Goal: Task Accomplishment & Management: Complete application form

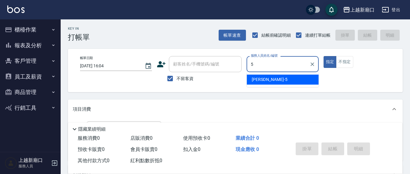
type input "5"
type button "true"
type input "[PERSON_NAME]5"
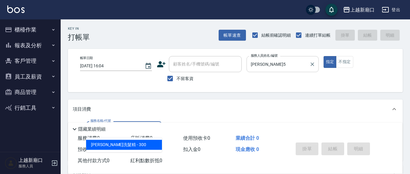
type input "[PERSON_NAME]洗髮精(210)"
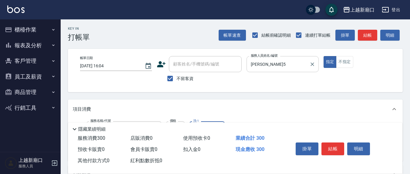
type input "1"
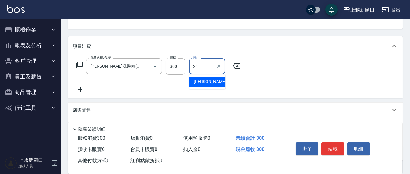
type input "[PERSON_NAME]-21"
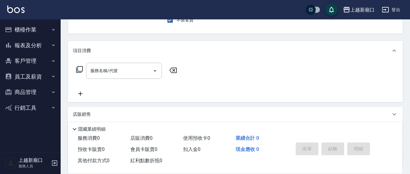
scroll to position [0, 0]
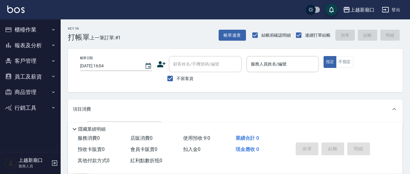
click at [179, 76] on label "不留客資" at bounding box center [179, 78] width 30 height 13
click at [176, 76] on input "不留客資" at bounding box center [170, 78] width 13 height 13
checkbox input "false"
click at [182, 69] on div "顧客姓名/手機號碼/編號" at bounding box center [205, 64] width 73 height 16
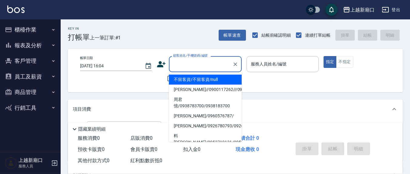
type input "不留客資/不留客資/null"
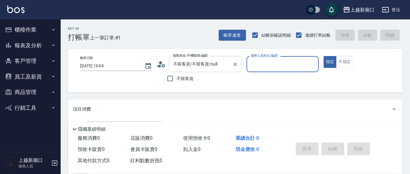
drag, startPoint x: 239, startPoint y: 64, endPoint x: 222, endPoint y: 67, distance: 17.3
click at [238, 64] on button "Clear" at bounding box center [235, 64] width 8 height 8
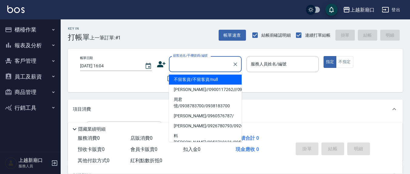
click at [219, 67] on input "顧客姓名/手機號碼/編號" at bounding box center [201, 64] width 58 height 11
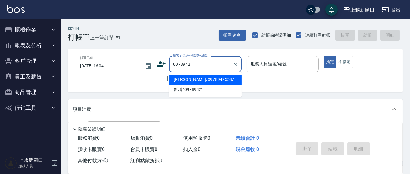
click at [210, 78] on li "[PERSON_NAME]/0978942558/" at bounding box center [205, 80] width 73 height 10
type input "[PERSON_NAME]/0978942558/"
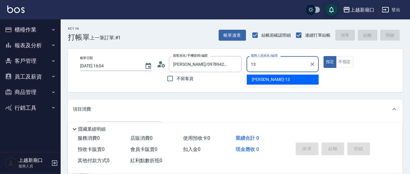
type input "[PERSON_NAME]-13"
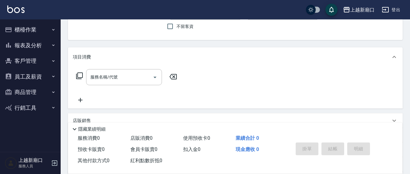
scroll to position [63, 0]
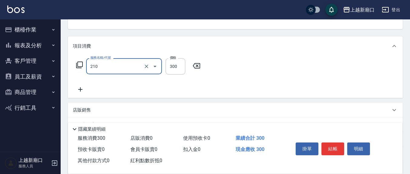
type input "[PERSON_NAME]洗髮精(210)"
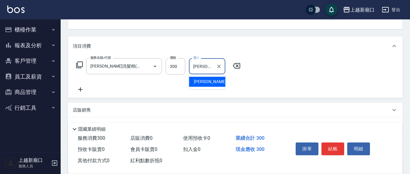
type input "[PERSON_NAME]-8"
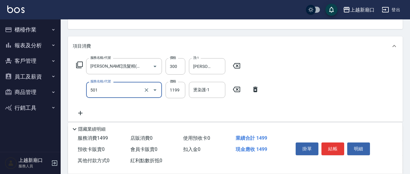
type input "染髮(501)"
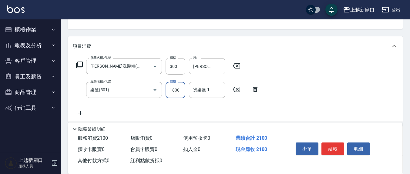
type input "1800"
type input "[PERSON_NAME]-8"
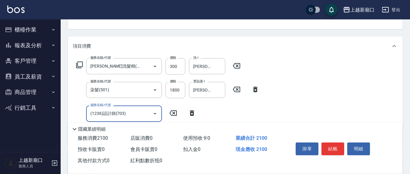
type input "(1236)設計師(703)"
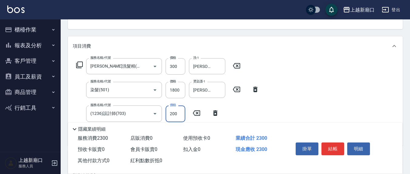
type input "200"
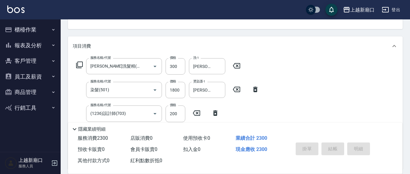
type input "[DATE] 16:05"
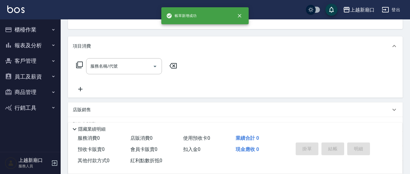
scroll to position [59, 0]
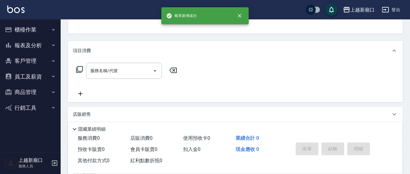
type input "5"
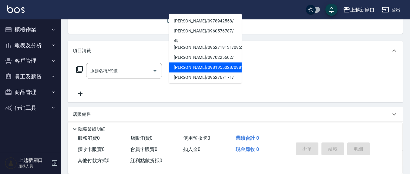
scroll to position [0, 0]
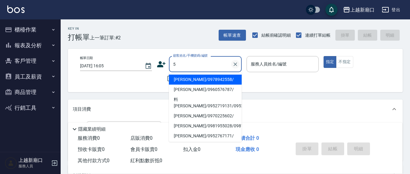
click at [234, 63] on icon "Clear" at bounding box center [235, 64] width 4 height 4
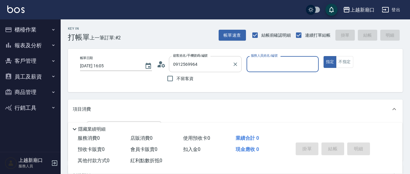
type input "[PERSON_NAME]/0912569964/0912569964"
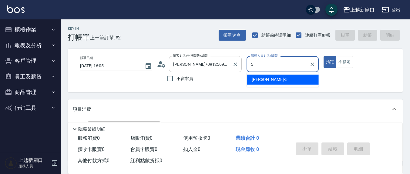
type input "[PERSON_NAME]5"
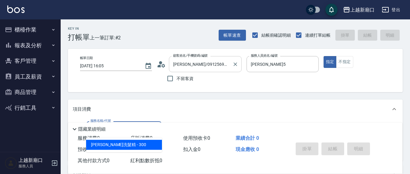
type input "[PERSON_NAME]洗髮精(210)"
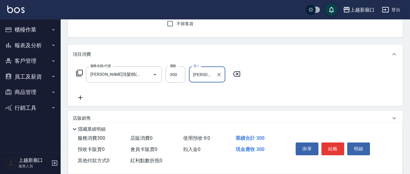
scroll to position [63, 0]
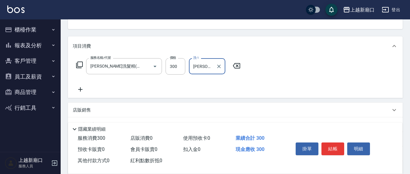
type input "[PERSON_NAME]-21"
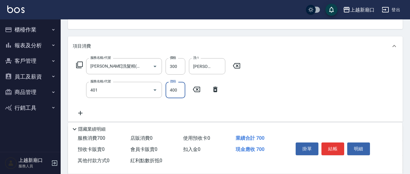
type input "剪髮(401)"
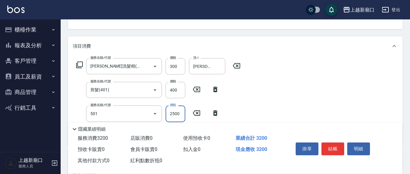
type input "染髮(501)"
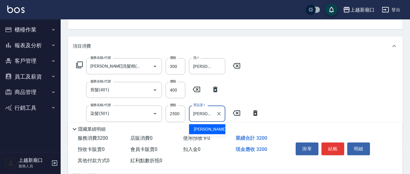
type input "[PERSON_NAME]-21"
type input "水樣結構式1200(713)"
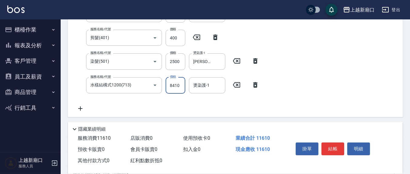
scroll to position [126, 0]
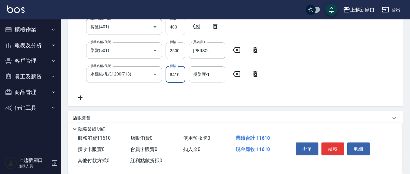
click at [180, 75] on input "8410" at bounding box center [176, 74] width 20 height 16
type input "840"
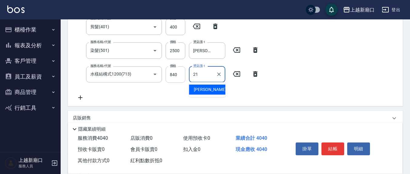
type input "[PERSON_NAME]-21"
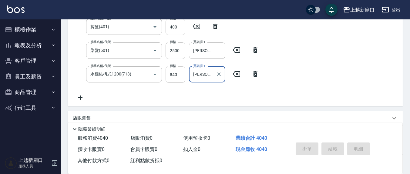
type input "[DATE] 16:06"
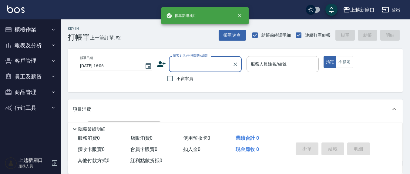
scroll to position [0, 0]
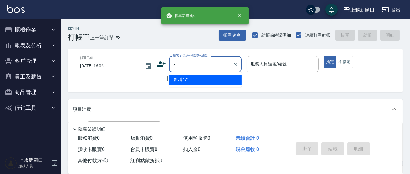
type input "7"
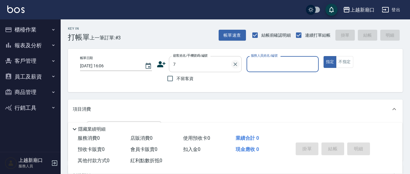
click at [236, 62] on icon "Clear" at bounding box center [235, 64] width 6 height 6
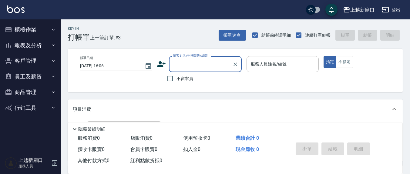
click at [172, 75] on input "不留客資" at bounding box center [170, 78] width 13 height 13
checkbox input "true"
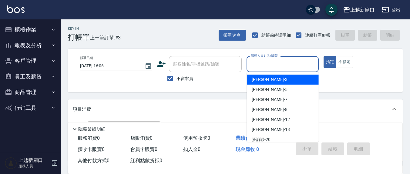
click at [282, 67] on input "服務人員姓名/編號" at bounding box center [282, 64] width 66 height 11
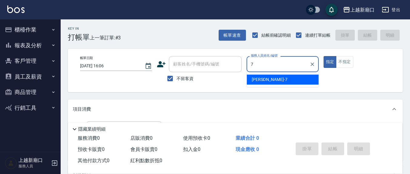
type input "[PERSON_NAME]7"
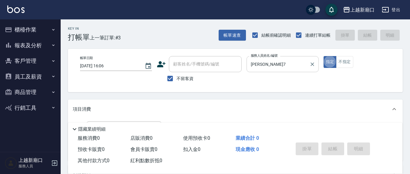
type input "5"
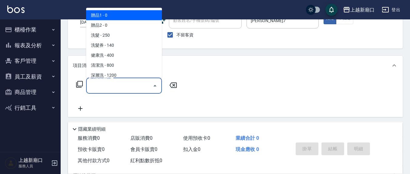
scroll to position [63, 0]
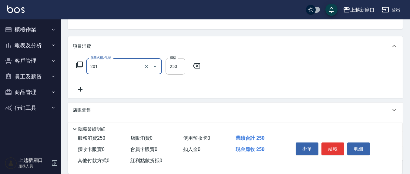
type input "洗髮(201)"
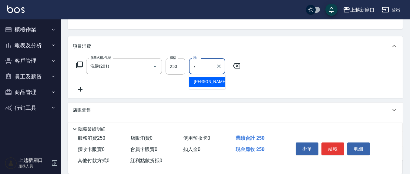
type input "[PERSON_NAME]7"
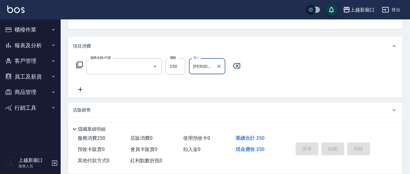
scroll to position [59, 0]
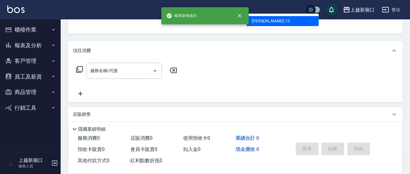
type input "[PERSON_NAME]-13"
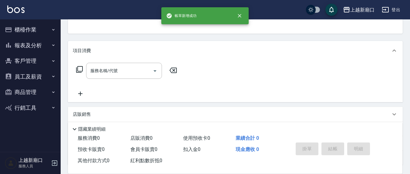
scroll to position [56, 0]
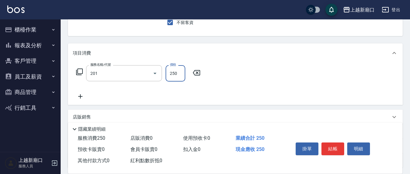
type input "洗髮(201)"
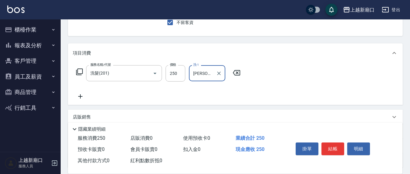
type input "[PERSON_NAME]-21"
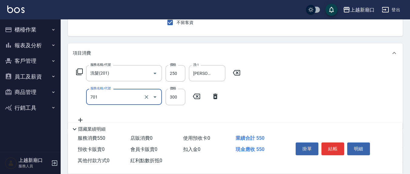
type input "自備護髮(701)"
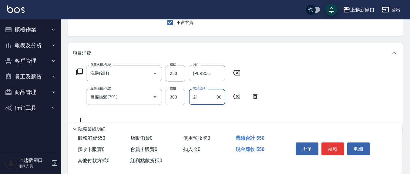
type input "[PERSON_NAME]-21"
click at [218, 96] on icon "Clear" at bounding box center [219, 97] width 4 height 4
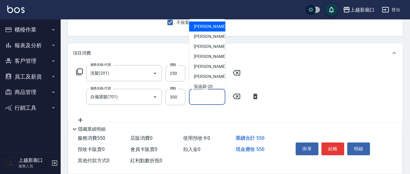
click at [205, 98] on input "燙染護-1" at bounding box center [207, 97] width 31 height 11
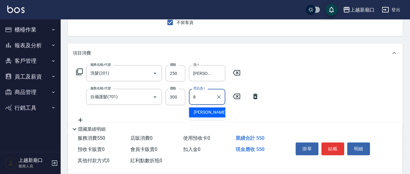
type input "[PERSON_NAME]-8"
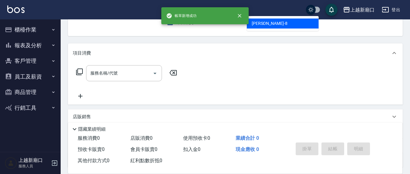
type input "8"
type input "206"
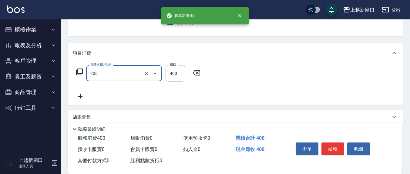
type input "[PERSON_NAME]-8"
type input "健康洗(206)"
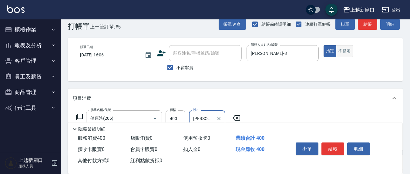
scroll to position [0, 0]
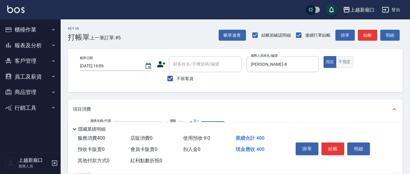
type input "[PERSON_NAME]-8"
click at [350, 65] on button "不指定" at bounding box center [344, 62] width 17 height 12
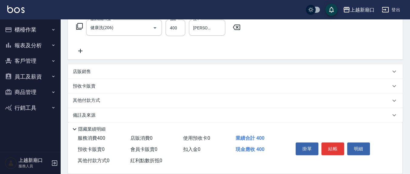
scroll to position [107, 0]
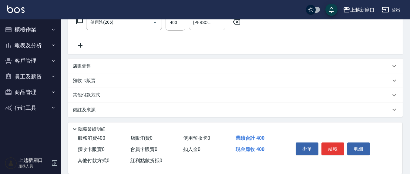
type button "false"
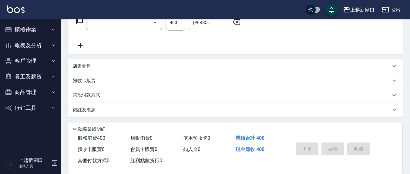
scroll to position [0, 0]
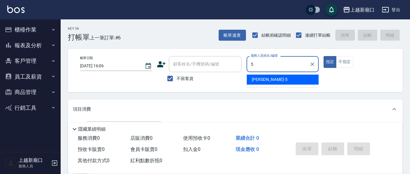
type input "[PERSON_NAME]5"
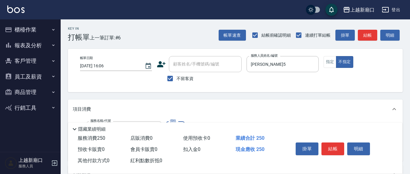
type input "洗髮(201)"
type input "[PERSON_NAME]5"
type input "剪髮(401)"
type input "200"
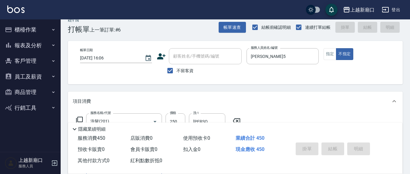
type input "[DATE] 16:07"
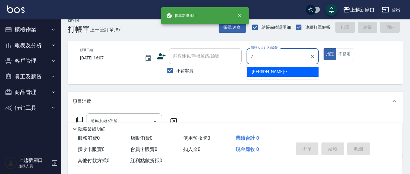
type input "[PERSON_NAME]7"
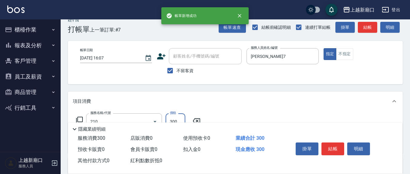
type input "[PERSON_NAME]洗髮精(210)"
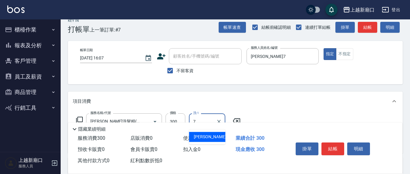
type input "[PERSON_NAME]7"
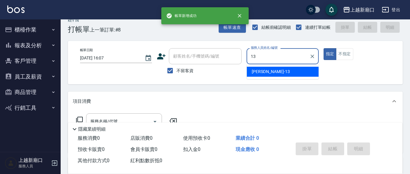
type input "[PERSON_NAME]-13"
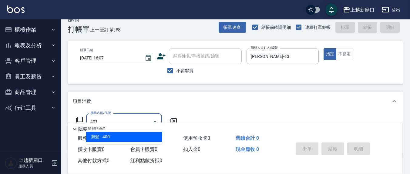
type input "剪髮(401)"
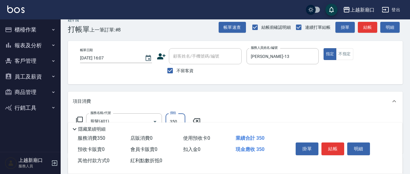
type input "350"
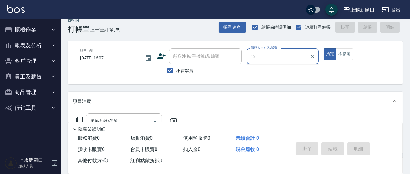
type input "[PERSON_NAME]-13"
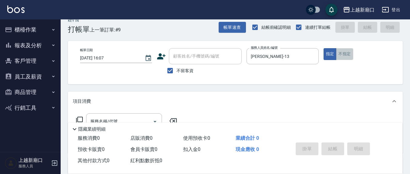
click at [337, 57] on button "不指定" at bounding box center [344, 54] width 17 height 12
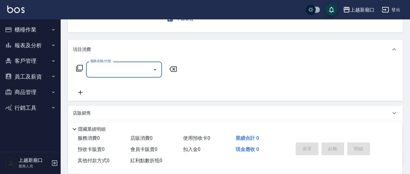
scroll to position [71, 0]
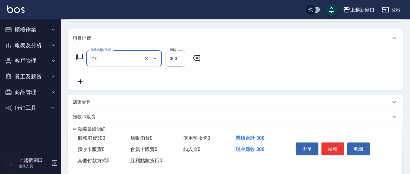
type input "[PERSON_NAME]洗髮精(210)"
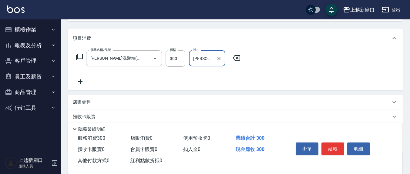
type input "[PERSON_NAME]-3"
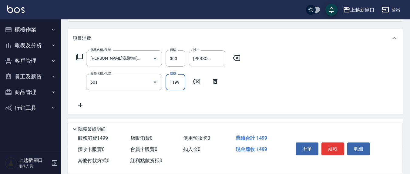
type input "染髮(501)"
type input "2200"
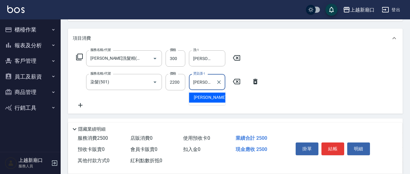
type input "[PERSON_NAME]-3"
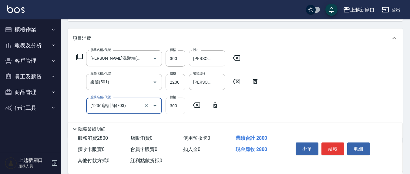
type input "(1236)設計師(703)"
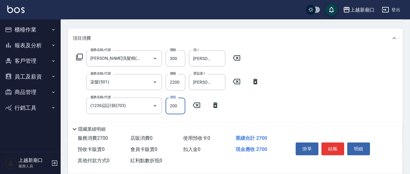
type input "200"
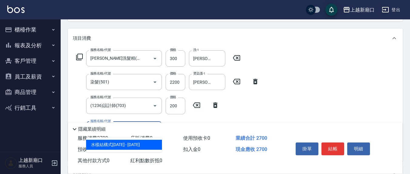
type input "水樣結構式1200(713)"
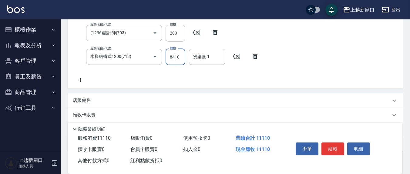
scroll to position [178, 0]
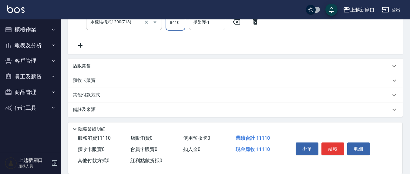
drag, startPoint x: 178, startPoint y: 24, endPoint x: 155, endPoint y: 24, distance: 23.3
click at [155, 24] on div "服務名稱/代號 水樣結構式1200(713) 服務名稱/代號 價格 8410 價格 燙染護-1 燙染護-1" at bounding box center [168, 22] width 190 height 16
type input "840"
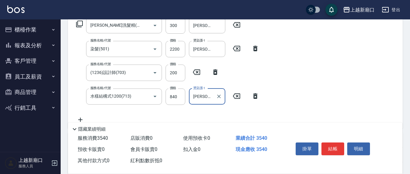
scroll to position [115, 0]
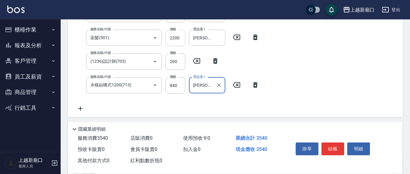
type input "[PERSON_NAME]-3"
click at [182, 34] on input "2200" at bounding box center [176, 38] width 20 height 16
click at [181, 37] on input "2200" at bounding box center [176, 38] width 20 height 16
type input "2000"
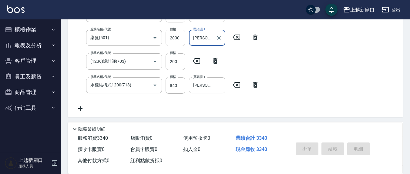
type input "[DATE] 16:08"
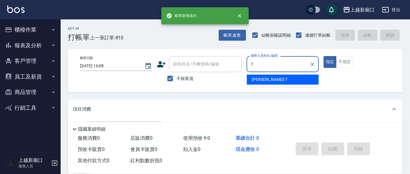
type input "[PERSON_NAME]7"
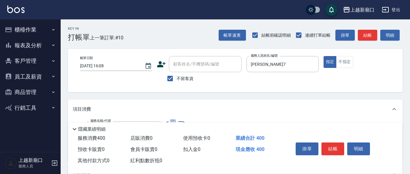
type input "剪髮(401)"
type input "350"
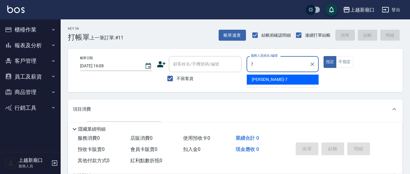
type input "[PERSON_NAME]7"
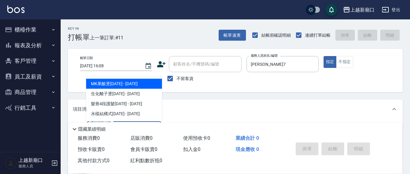
type input "2"
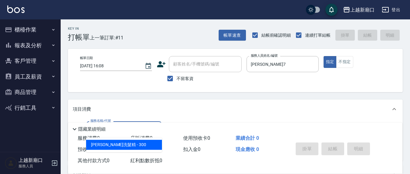
type input "[PERSON_NAME]洗髮精(210)"
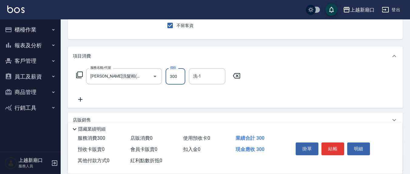
scroll to position [63, 0]
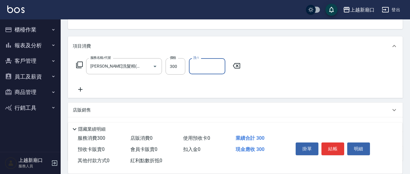
type input "3"
type input "[PERSON_NAME]-8"
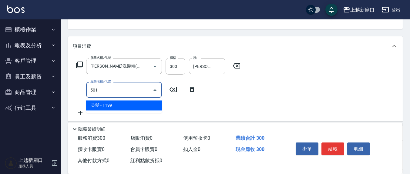
type input "染髮(501)"
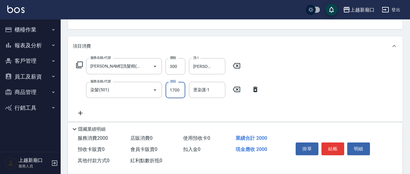
type input "1700"
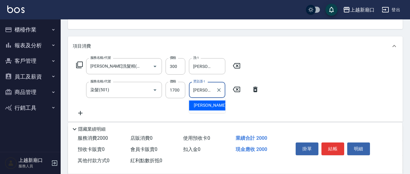
type input "[PERSON_NAME]-8"
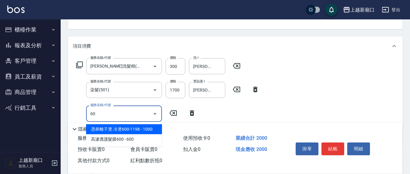
type input "6"
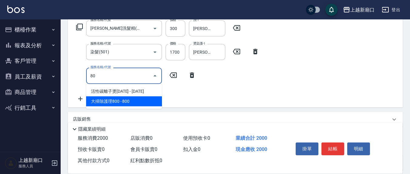
scroll to position [126, 0]
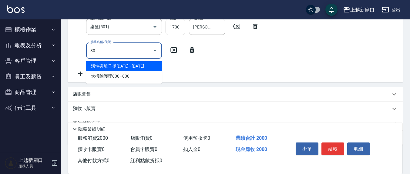
type input "8"
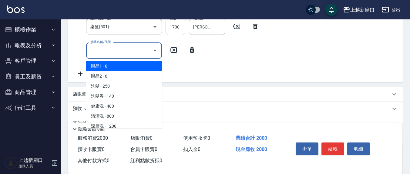
type input "7"
type input "9"
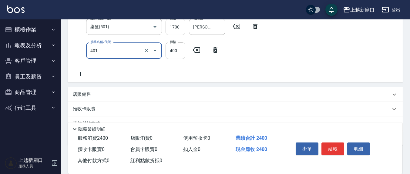
type input "剪髮(401)"
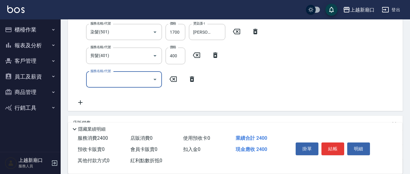
click at [137, 85] on div "服務名稱/代號" at bounding box center [124, 80] width 76 height 16
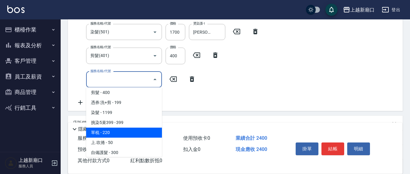
scroll to position [253, 0]
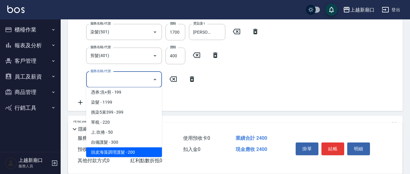
click at [115, 152] on span "頭皮海藻調理護髮 - 200" at bounding box center [124, 152] width 76 height 10
type input "頭皮海藻調理護髮(702)"
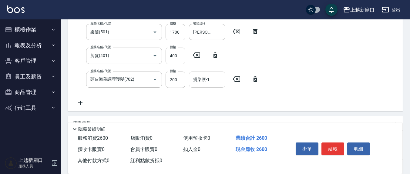
drag, startPoint x: 200, startPoint y: 70, endPoint x: 202, endPoint y: 74, distance: 4.3
click at [200, 72] on div "服務名稱/代號 [PERSON_NAME]洗髮精(210) 服務名稱/代號 價格 300 價格 洗-1 [PERSON_NAME]-8 洗-1 服務名稱/代號…" at bounding box center [168, 53] width 190 height 106
click at [200, 76] on div "燙染護-1 燙染護-1" at bounding box center [207, 80] width 36 height 16
type input "[PERSON_NAME]-8"
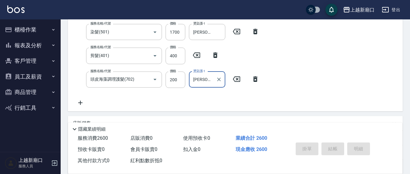
type input "[DATE] 16:09"
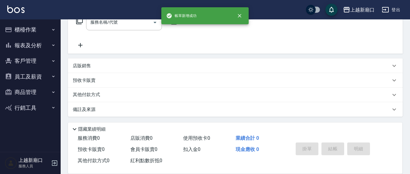
scroll to position [0, 0]
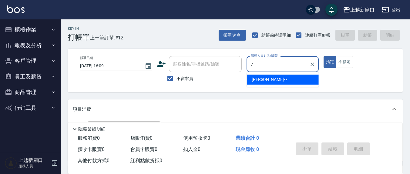
type input "[PERSON_NAME]7"
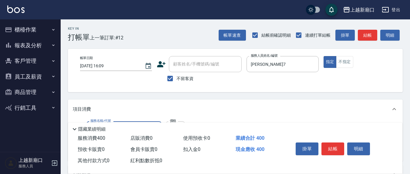
type input "剪髮(401)"
type input "350"
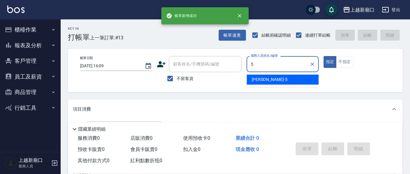
type input "[PERSON_NAME]5"
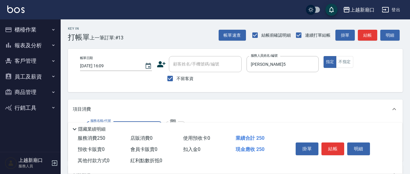
type input "洗髮(201)"
type input "[PERSON_NAME]-8"
type input "剪髮(401)"
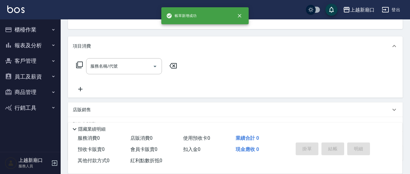
scroll to position [59, 0]
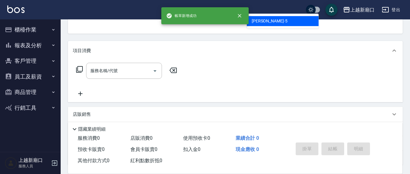
type input "[PERSON_NAME]5"
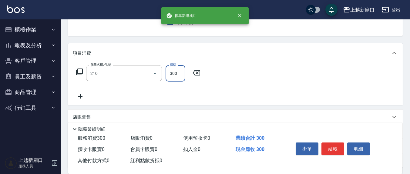
type input "[PERSON_NAME]洗髮精(210)"
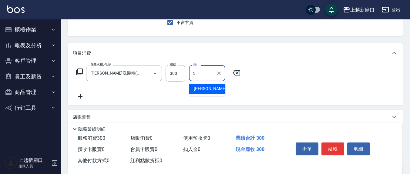
type input "[PERSON_NAME]-3"
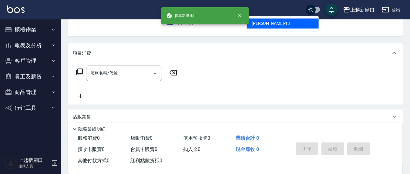
type input "[PERSON_NAME]-13"
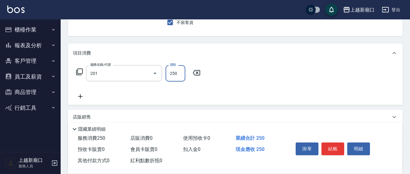
type input "洗髮(201)"
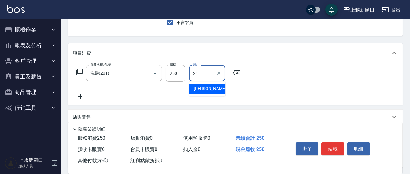
type input "[PERSON_NAME]-21"
